Goal: Find specific page/section: Find specific page/section

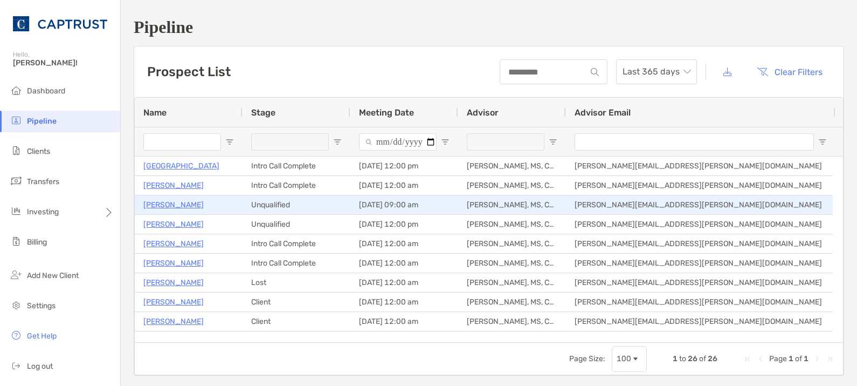
click at [204, 202] on p "[PERSON_NAME]" at bounding box center [173, 204] width 60 height 13
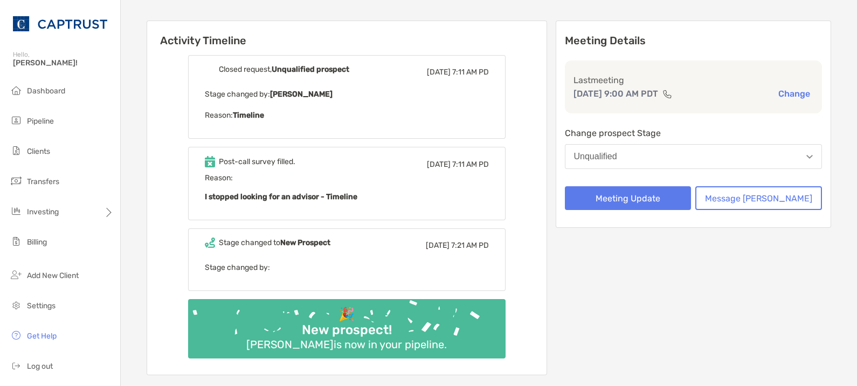
scroll to position [134, 0]
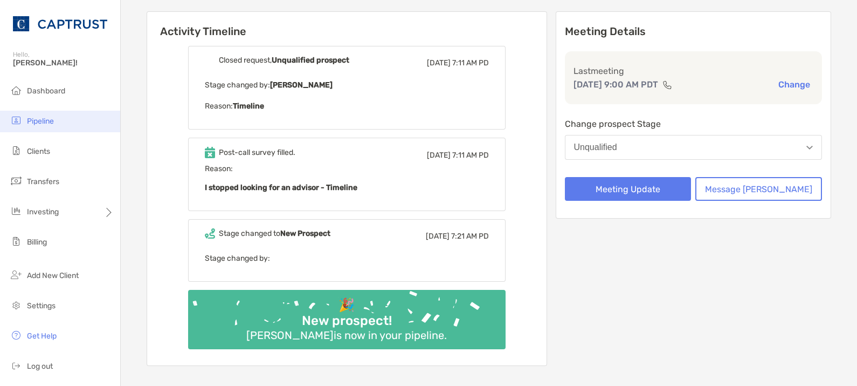
click at [56, 125] on li "Pipeline" at bounding box center [60, 122] width 120 height 22
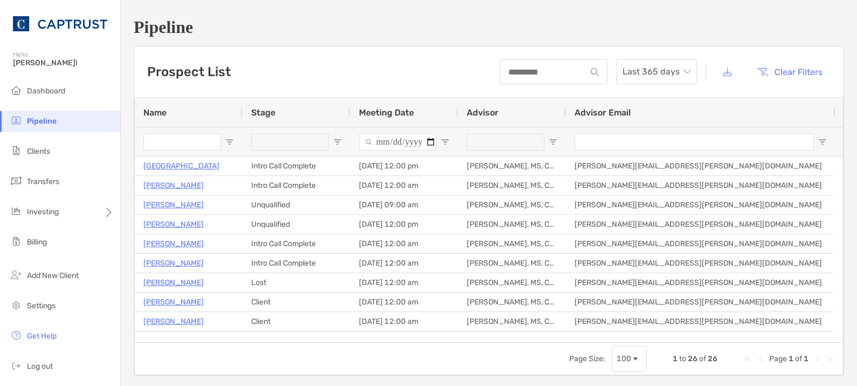
click at [56, 125] on li "Pipeline" at bounding box center [60, 122] width 120 height 22
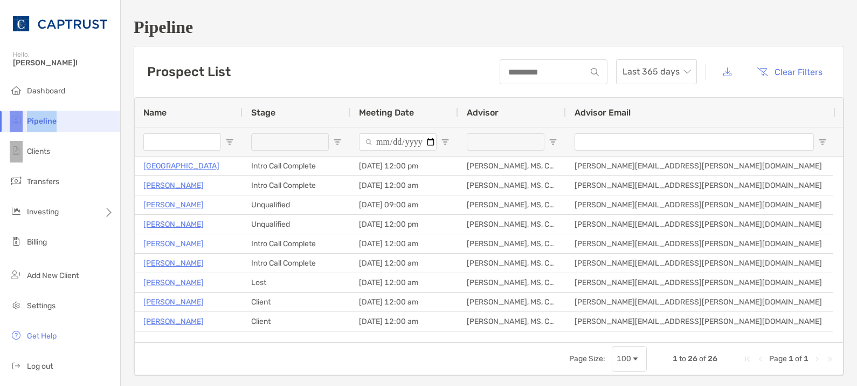
click at [56, 125] on li "Pipeline" at bounding box center [60, 122] width 120 height 22
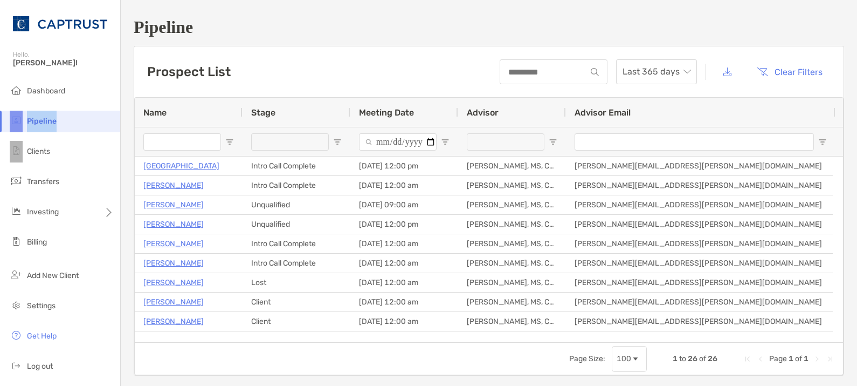
click at [56, 125] on li "Pipeline" at bounding box center [60, 122] width 120 height 22
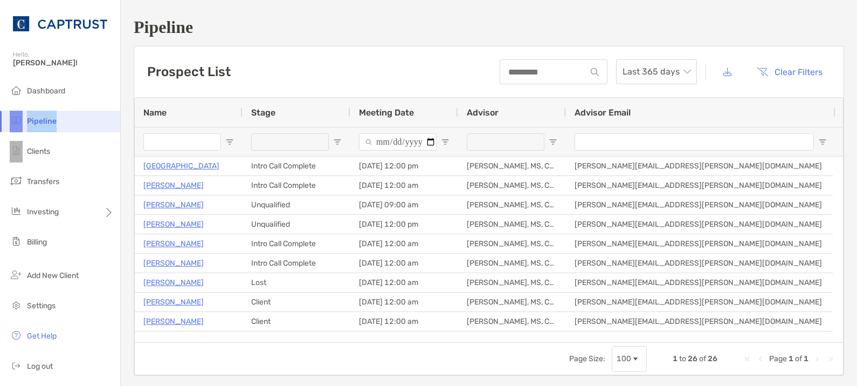
click at [56, 125] on li "Pipeline" at bounding box center [60, 122] width 120 height 22
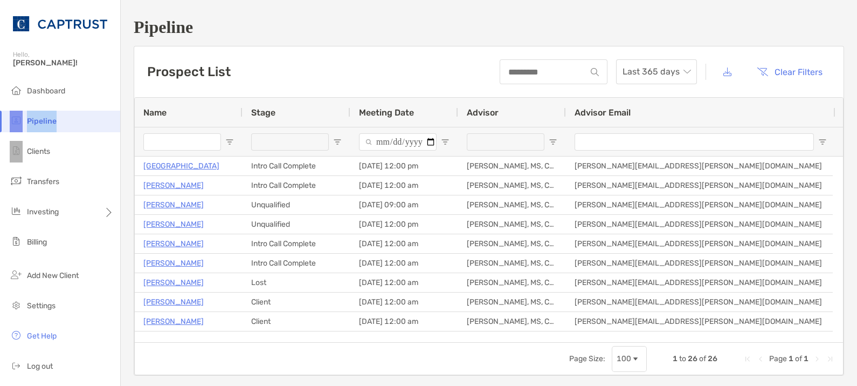
click at [56, 125] on li "Pipeline" at bounding box center [60, 122] width 120 height 22
